Goal: Communication & Community: Answer question/provide support

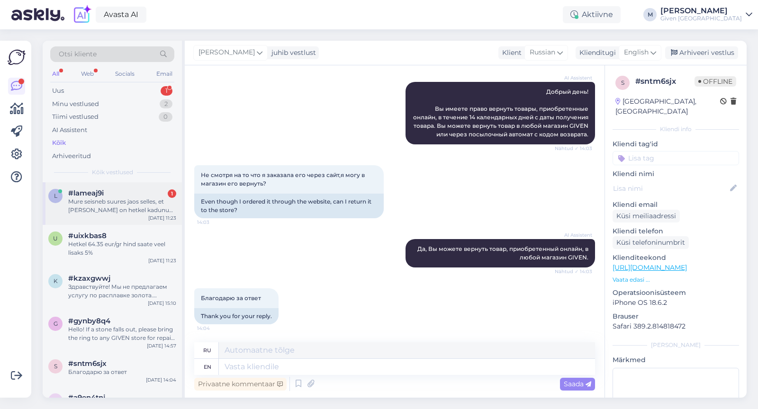
click at [140, 185] on div "l #lameaj9i 1 Mure seisneb suures jaos selles, et [PERSON_NAME] on hetkel kadun…" at bounding box center [112, 203] width 139 height 43
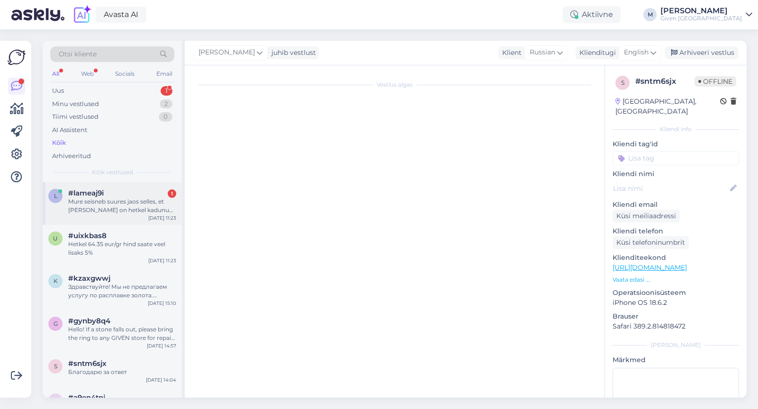
scroll to position [324, 0]
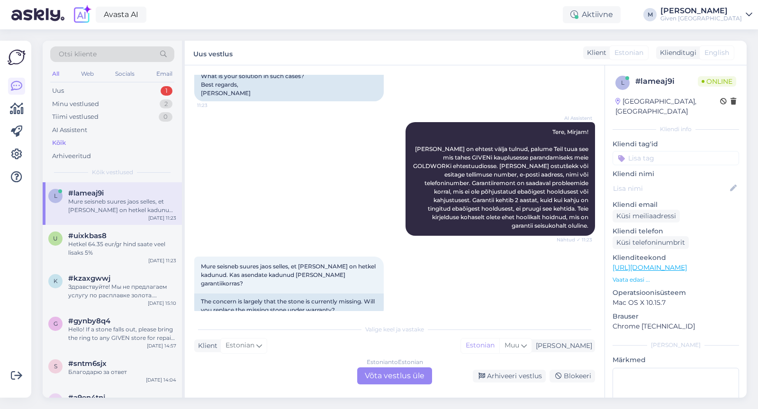
click at [394, 378] on div "Estonian to Estonian Võta vestlus üle" at bounding box center [394, 376] width 75 height 17
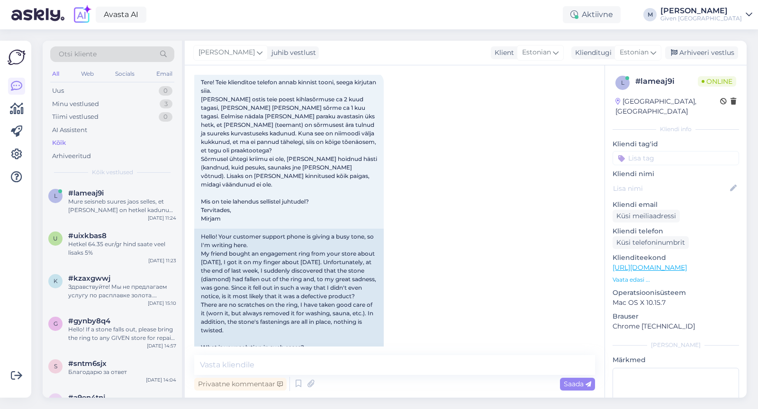
scroll to position [289, 0]
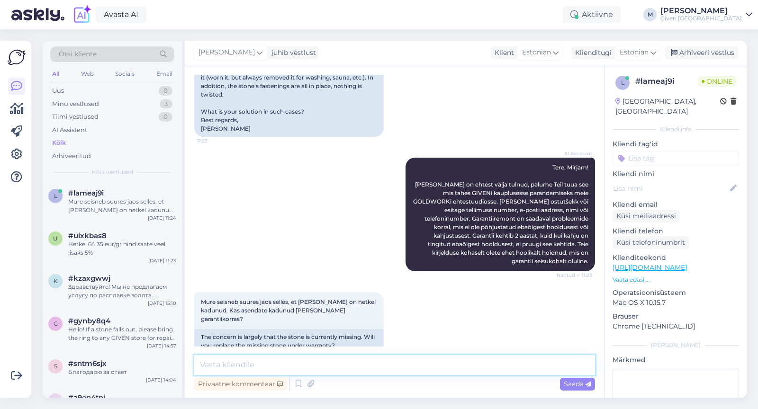
click at [349, 371] on textarea at bounding box center [394, 365] width 401 height 20
type textarea "Tere!"
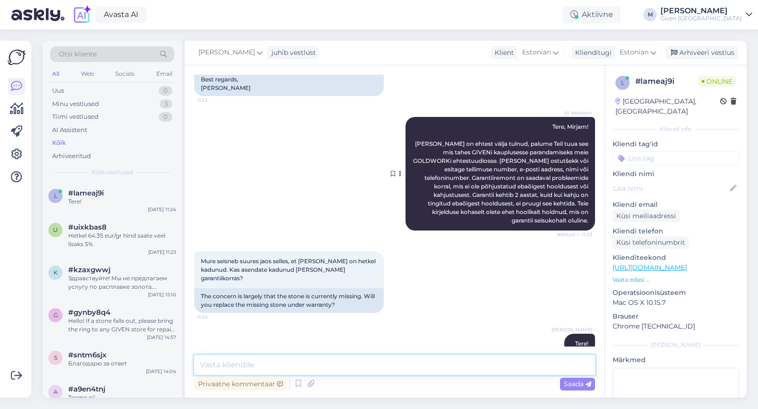
scroll to position [327, 0]
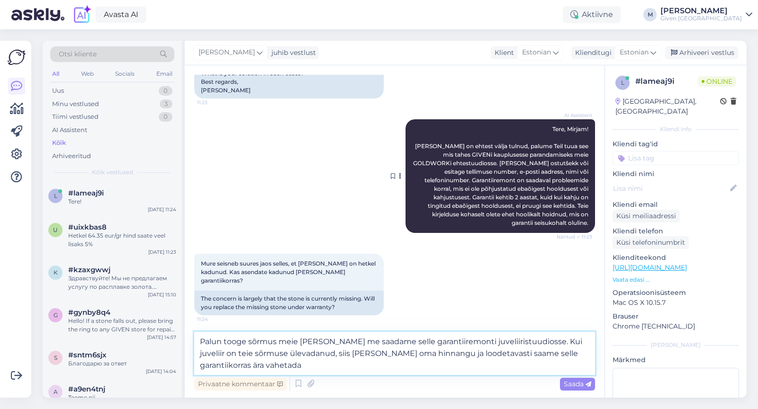
type textarea "Palun tooge sõrmus meie [PERSON_NAME] me saadame selle garantiiremonti juveliir…"
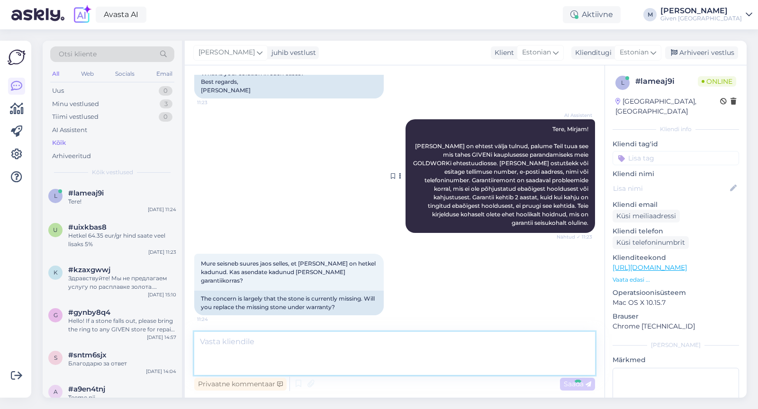
scroll to position [396, 0]
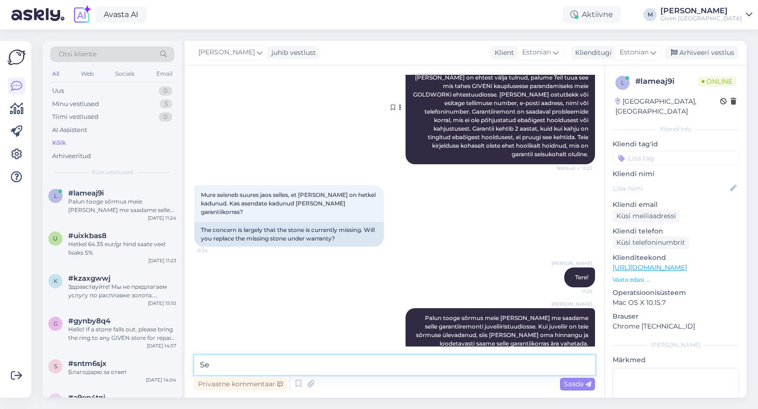
type textarea "S"
type textarea "Ehte saate tuua teile sobivasse Given poodi"
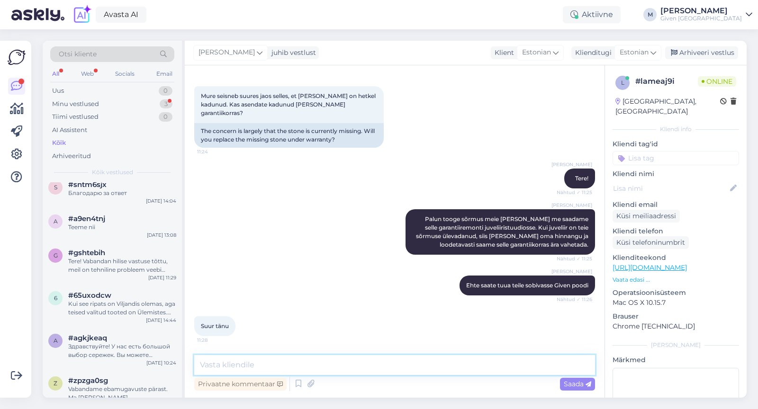
scroll to position [477, 0]
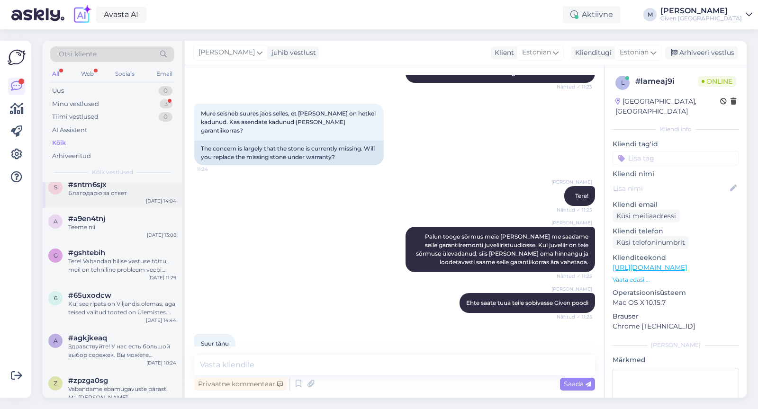
click at [102, 189] on div "Благодарю за ответ" at bounding box center [122, 193] width 108 height 9
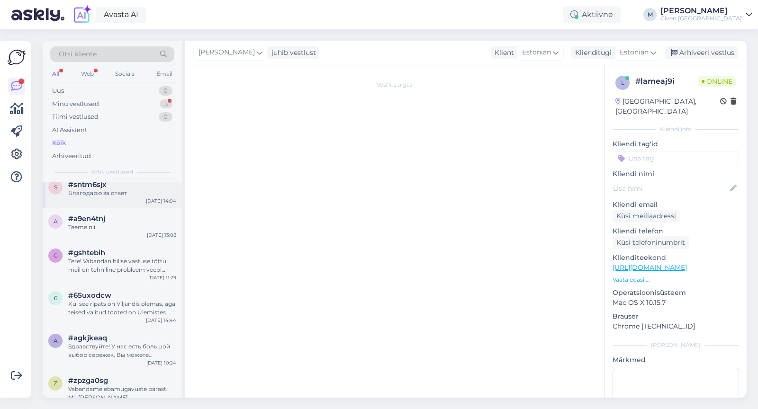
scroll to position [108, 0]
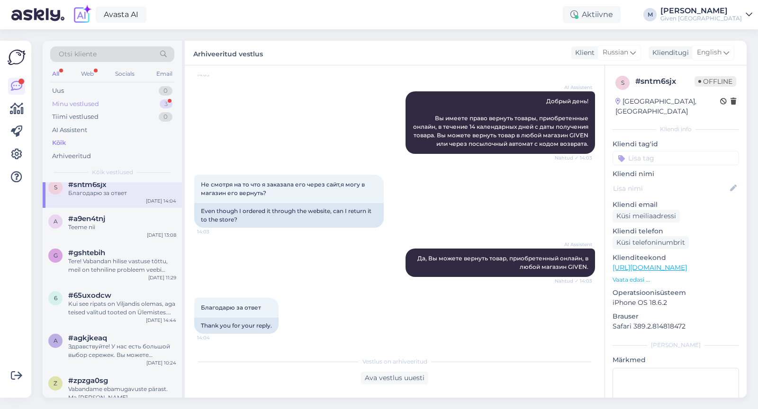
click at [106, 98] on div "Minu vestlused 3" at bounding box center [112, 104] width 124 height 13
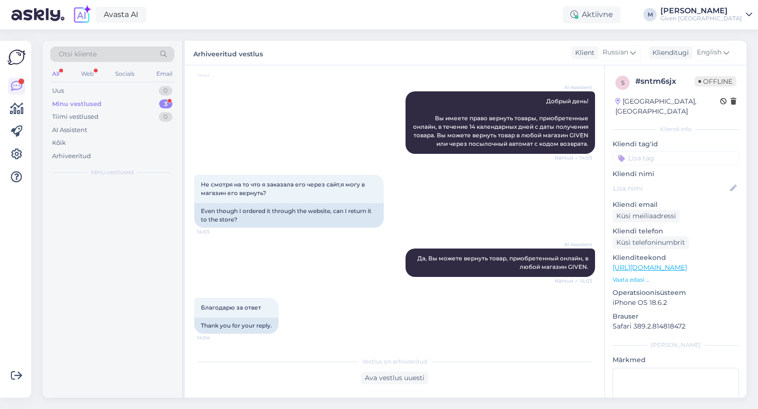
scroll to position [0, 0]
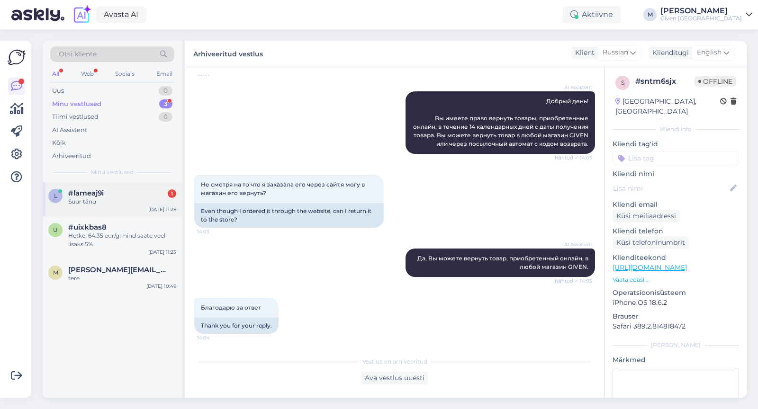
click at [112, 205] on div "l #lameaj9i 1 Suur tänu [DATE] 11:28" at bounding box center [112, 199] width 139 height 34
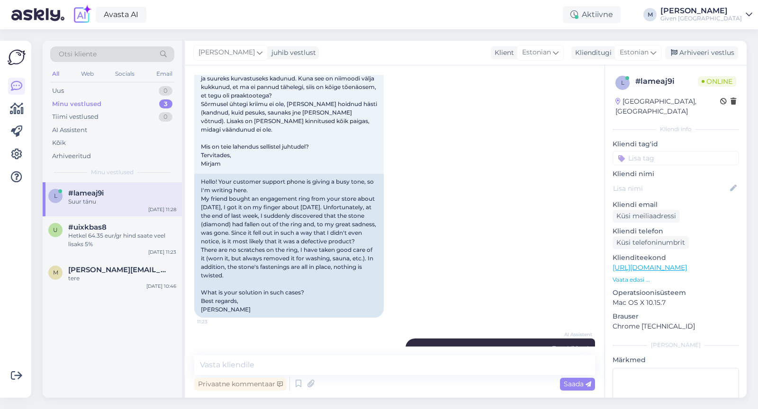
scroll to position [477, 0]
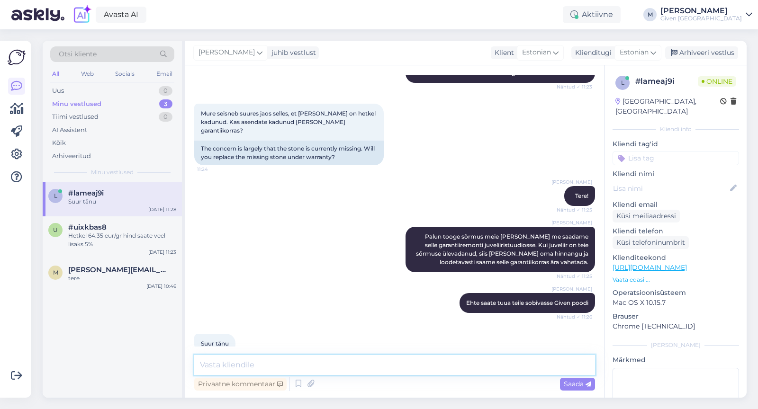
click at [295, 365] on textarea at bounding box center [394, 365] width 401 height 20
type textarea "Ilusat päeva!"
